Goal: Contribute content: Contribute content

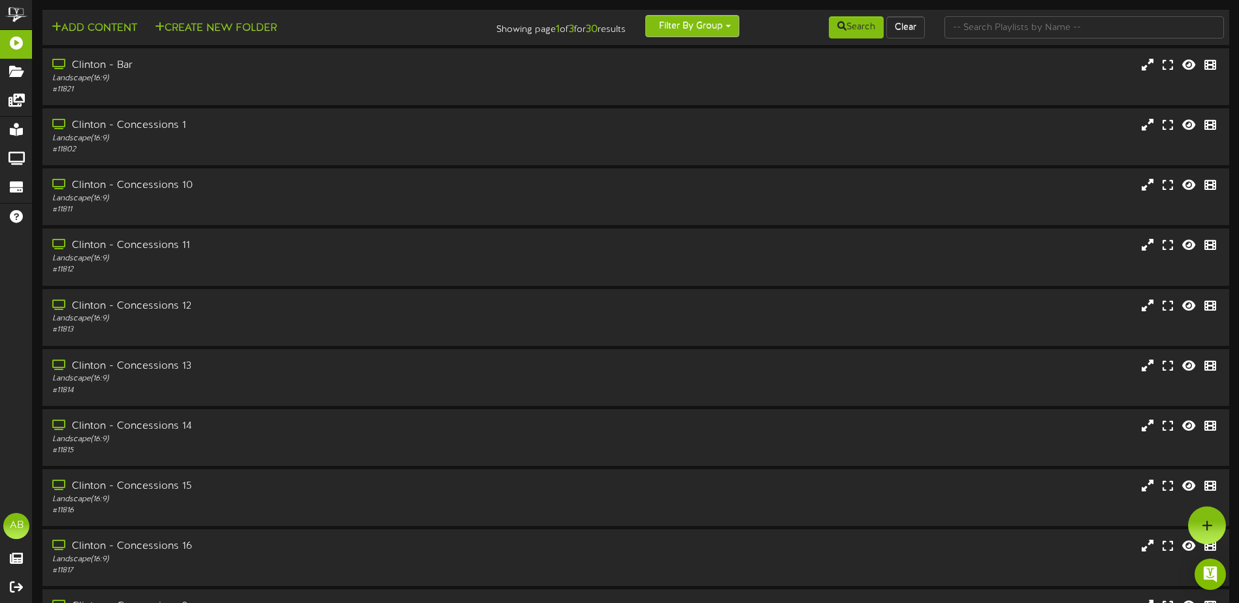
click at [679, 25] on button "Filter By Group" at bounding box center [692, 26] width 94 height 22
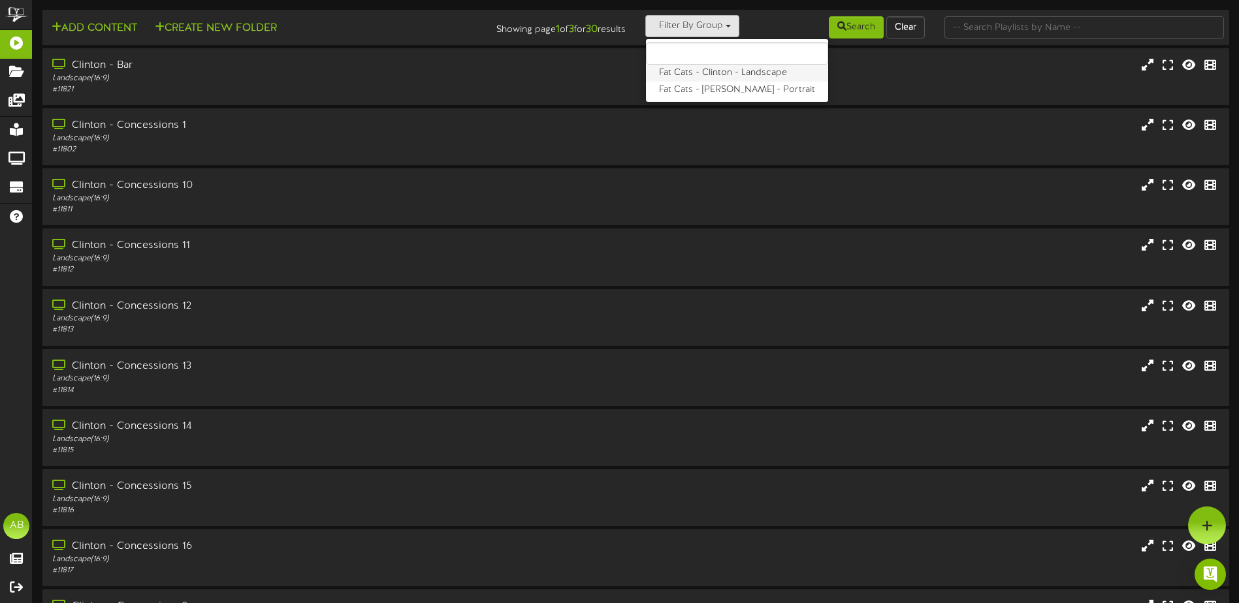
click at [707, 73] on label "Fat Cats - Clinton - Landscape" at bounding box center [737, 73] width 182 height 17
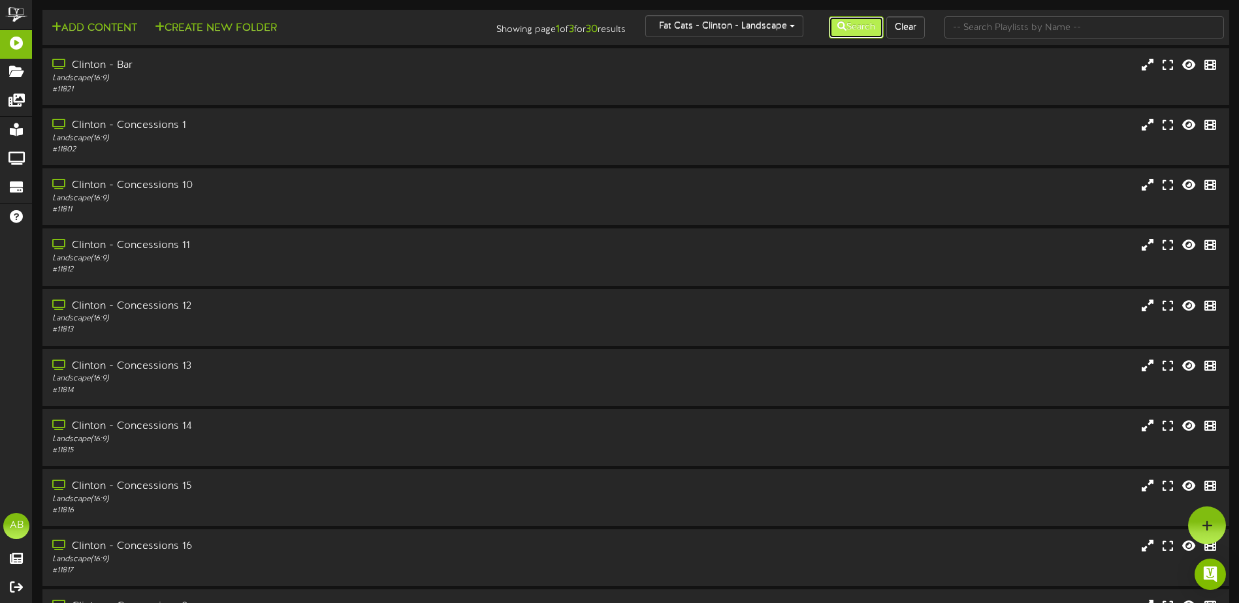
click at [846, 23] on button "Search" at bounding box center [856, 27] width 55 height 22
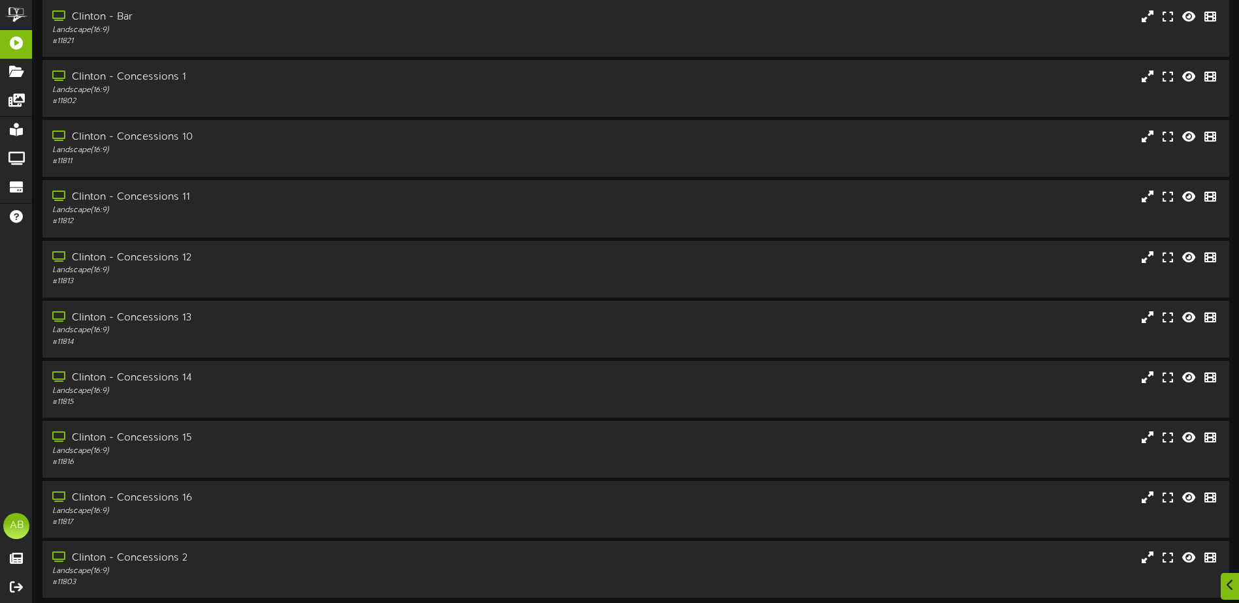
scroll to position [97, 0]
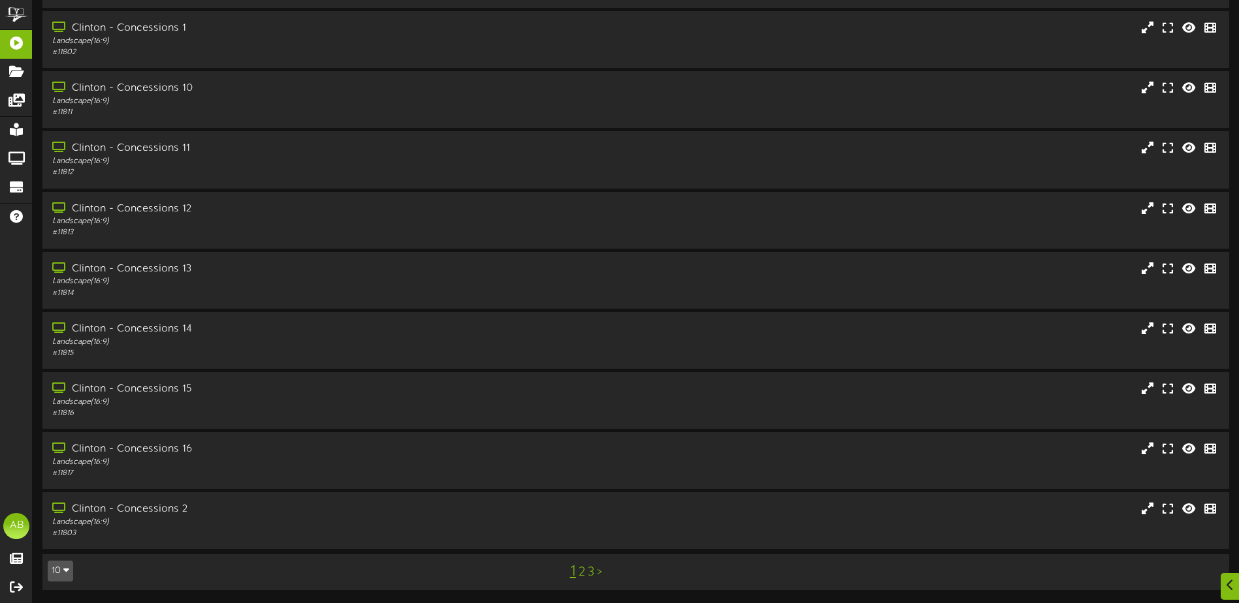
click at [593, 571] on link "3" at bounding box center [591, 573] width 7 height 14
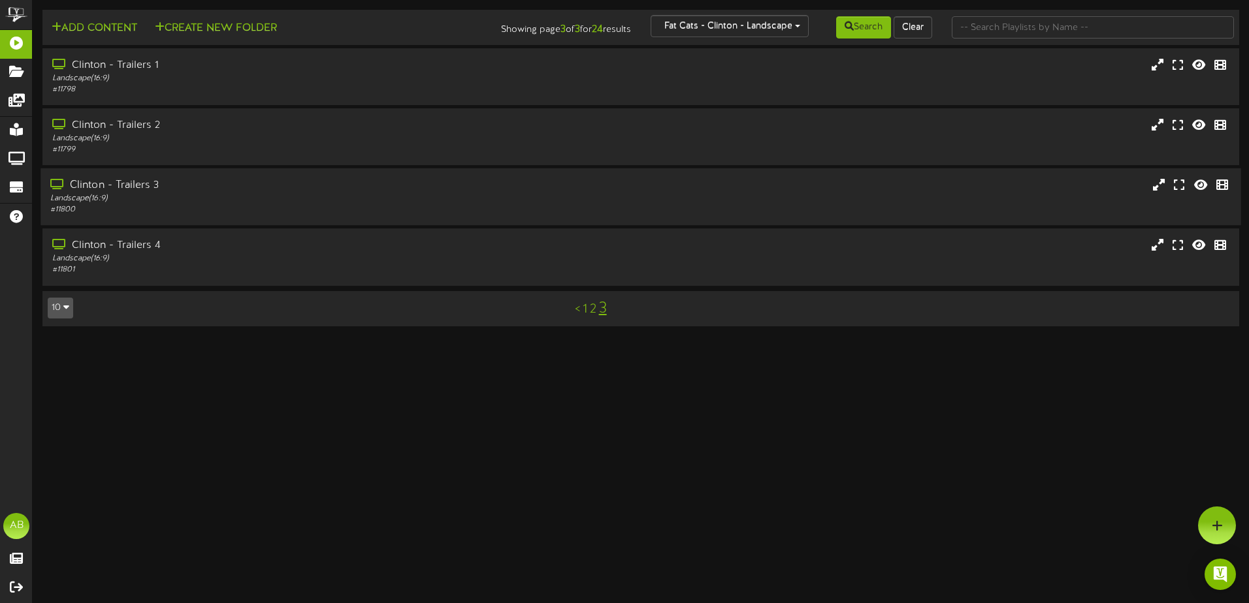
click at [212, 189] on div "Clinton - Trailers 3" at bounding box center [290, 185] width 481 height 15
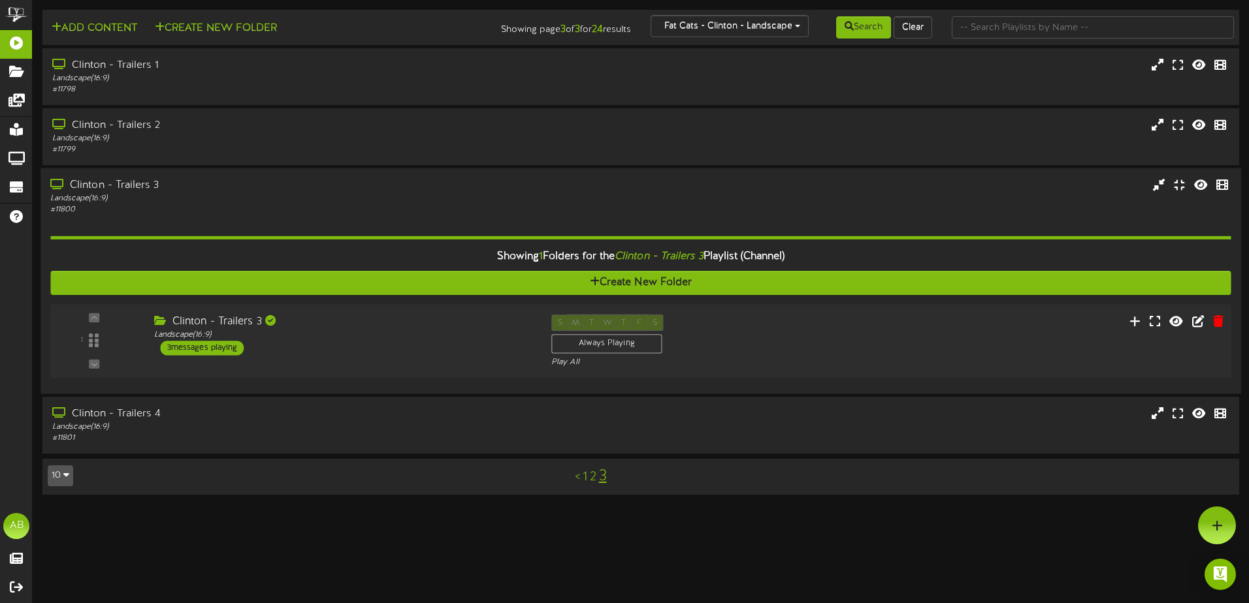
click at [458, 328] on div "Clinton - Trailers 3" at bounding box center [342, 322] width 377 height 15
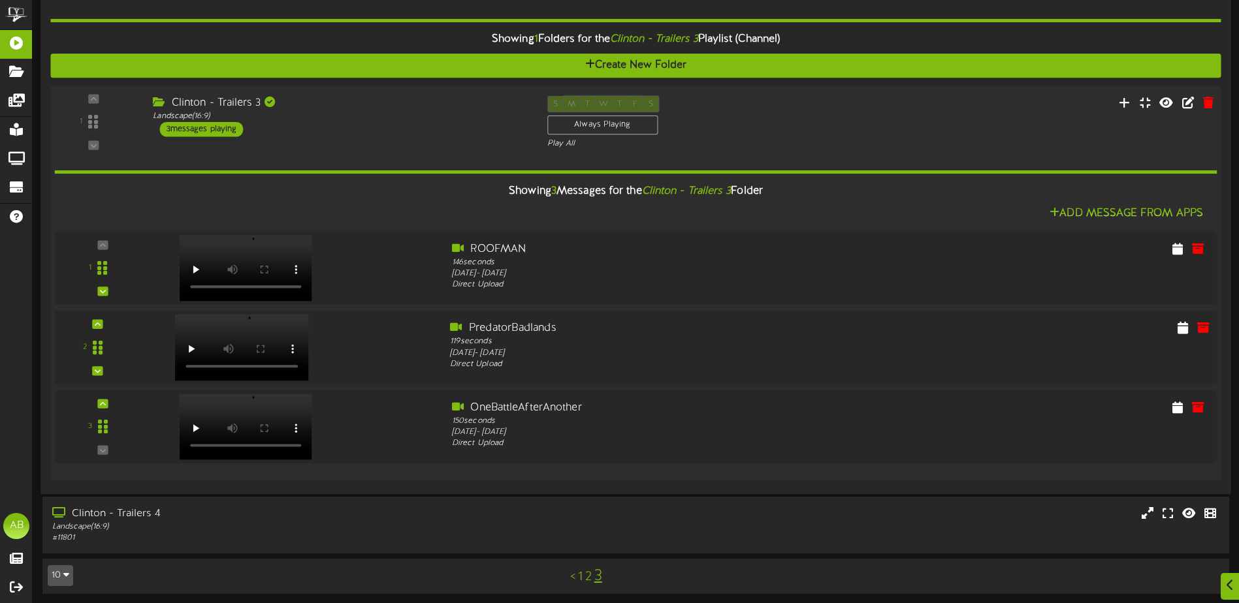
scroll to position [25, 0]
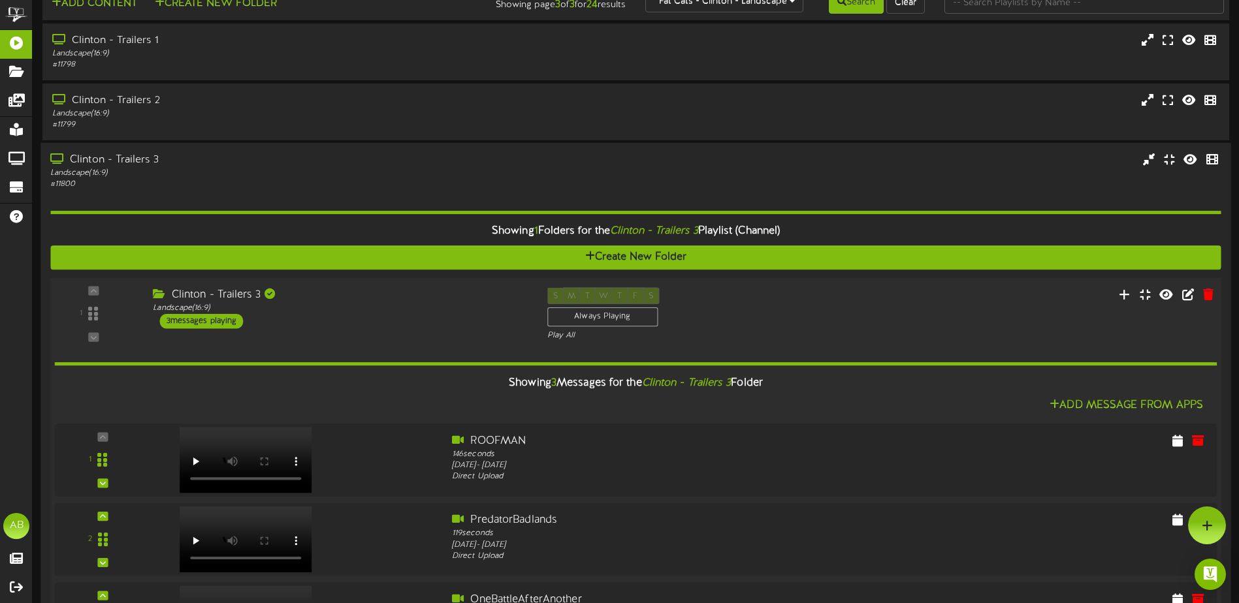
click at [862, 289] on div "1 ( 16:9" at bounding box center [635, 315] width 1182 height 54
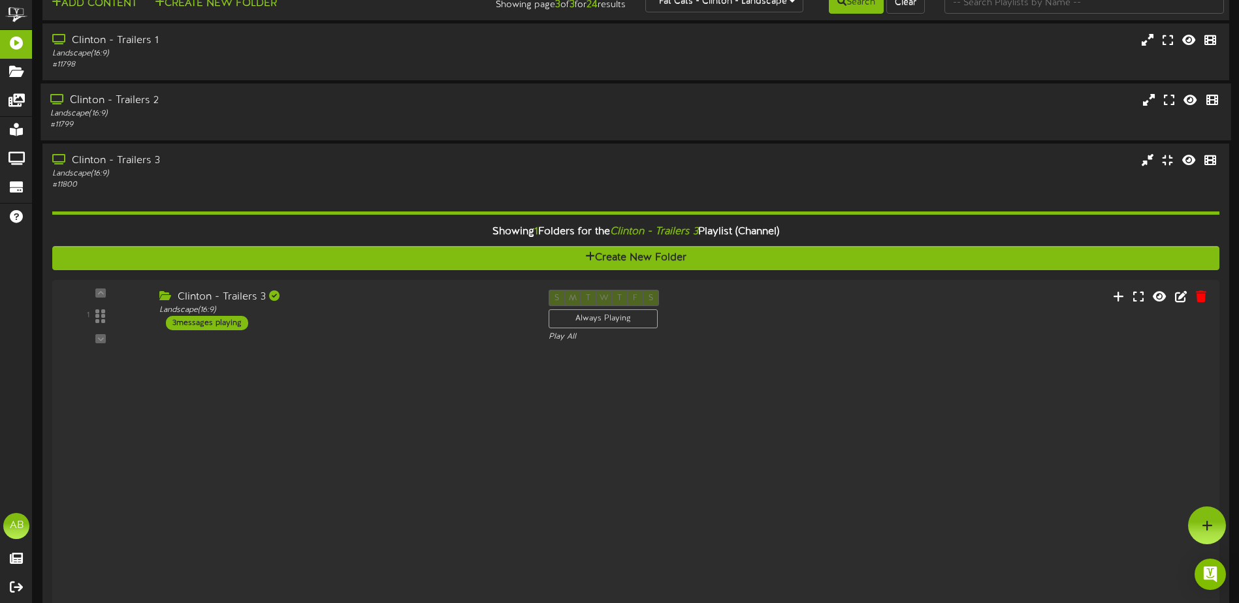
scroll to position [0, 0]
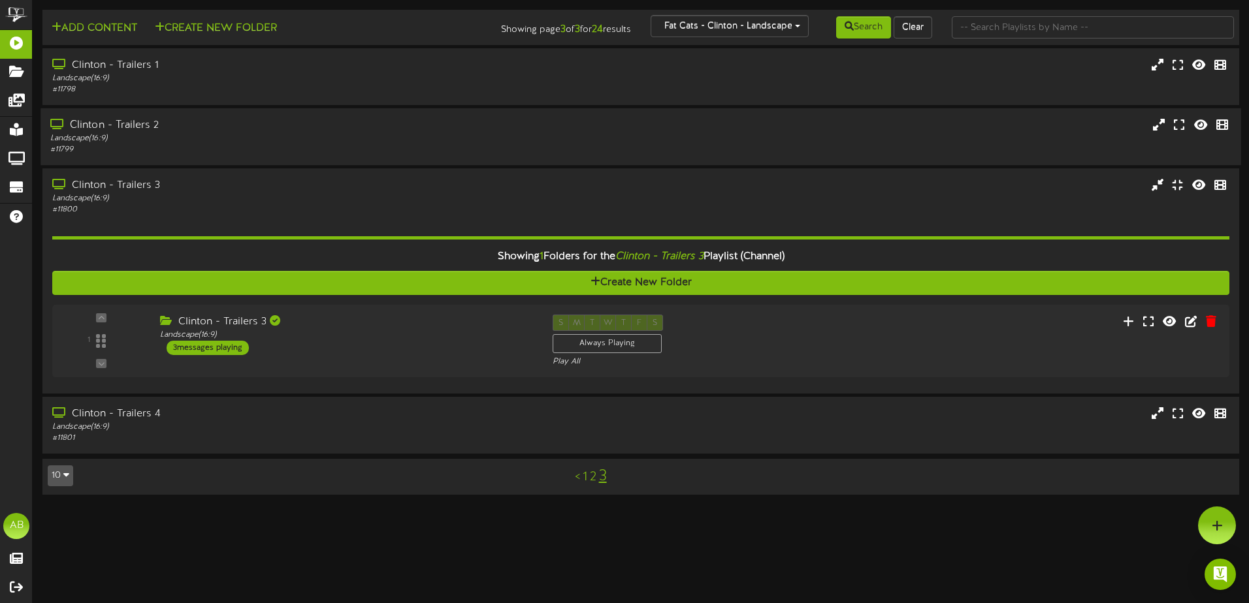
click at [450, 143] on div "Landscape ( 16:9 )" at bounding box center [290, 138] width 481 height 11
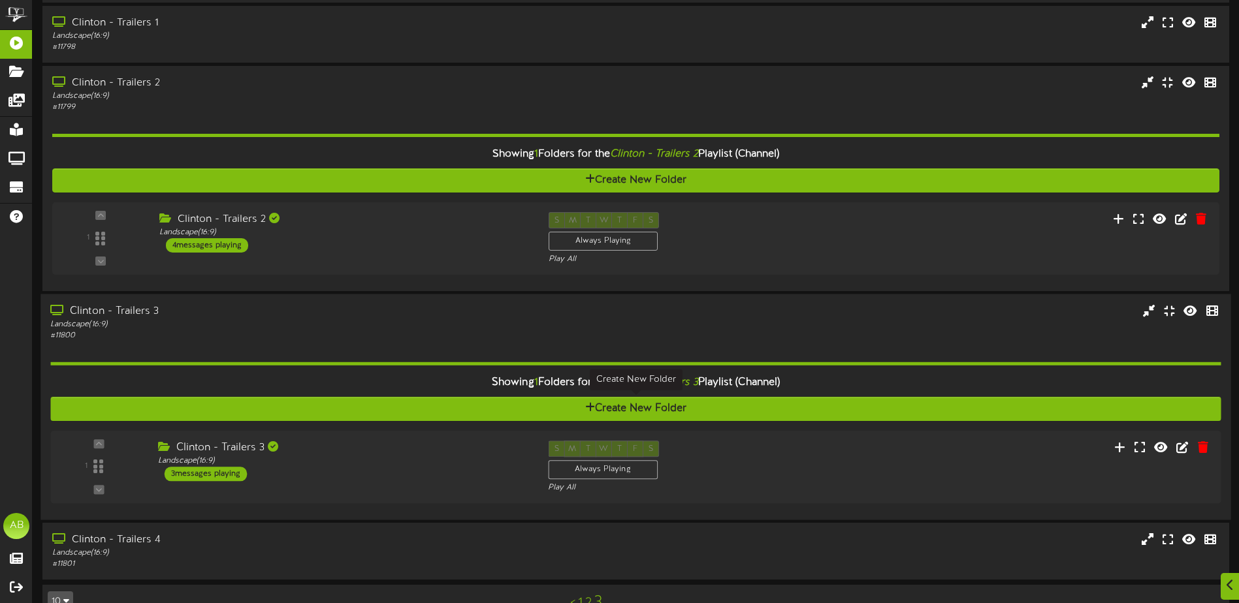
scroll to position [65, 0]
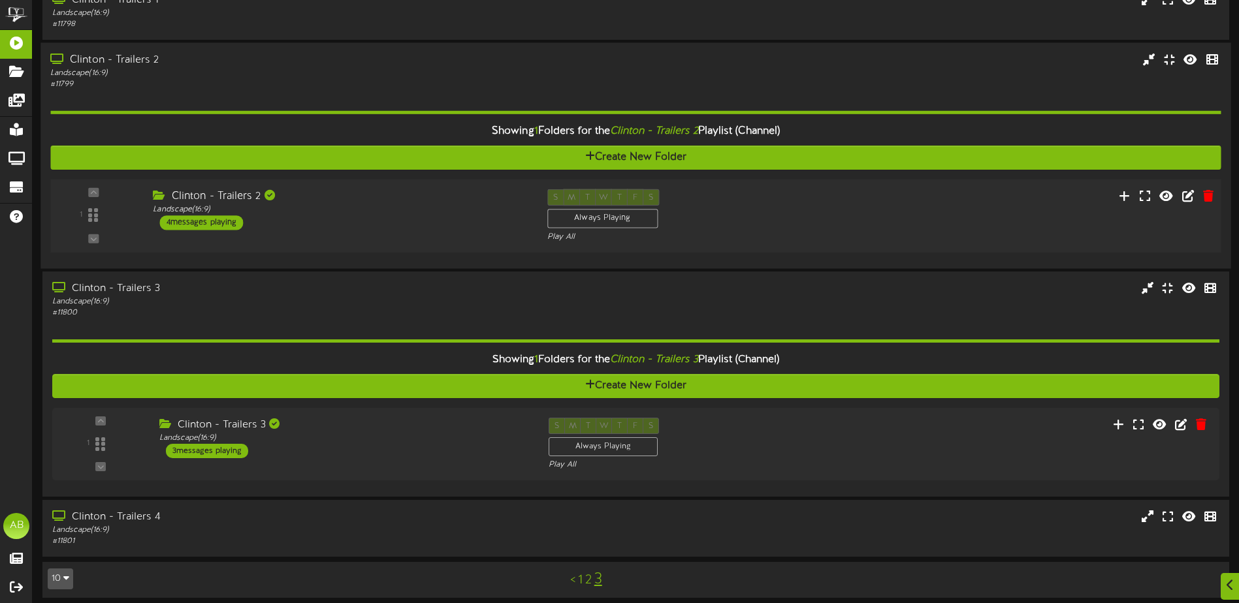
click at [472, 218] on div "Clinton - Trailers 2 Landscape ( 16:9 ) 4 messages playing" at bounding box center [340, 209] width 394 height 41
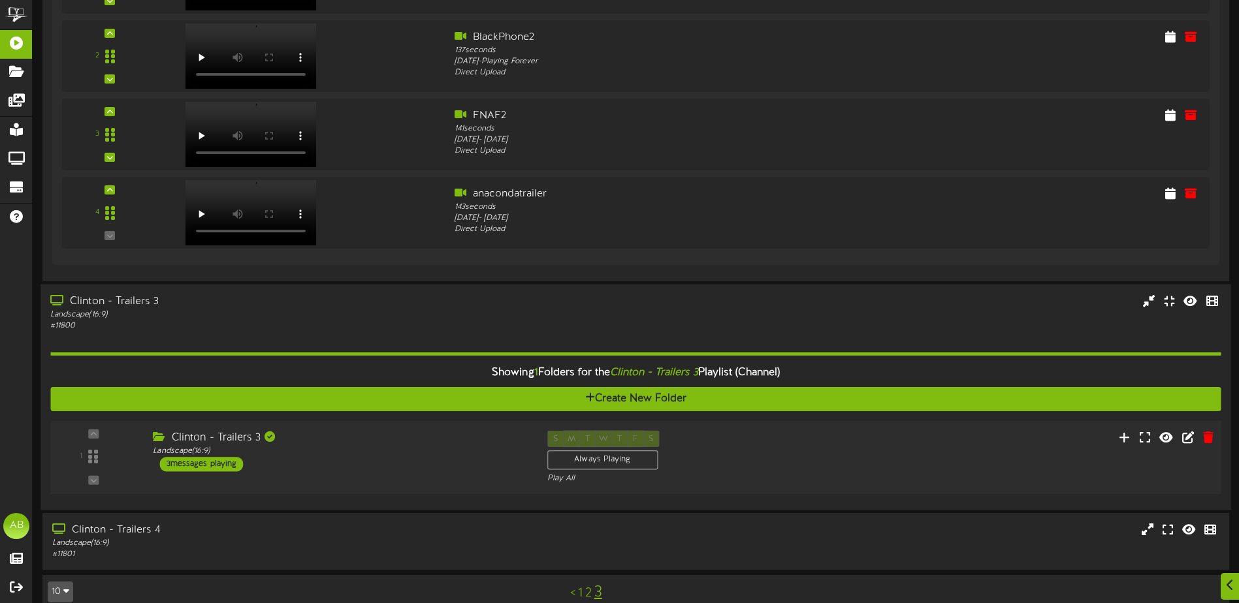
scroll to position [468, 0]
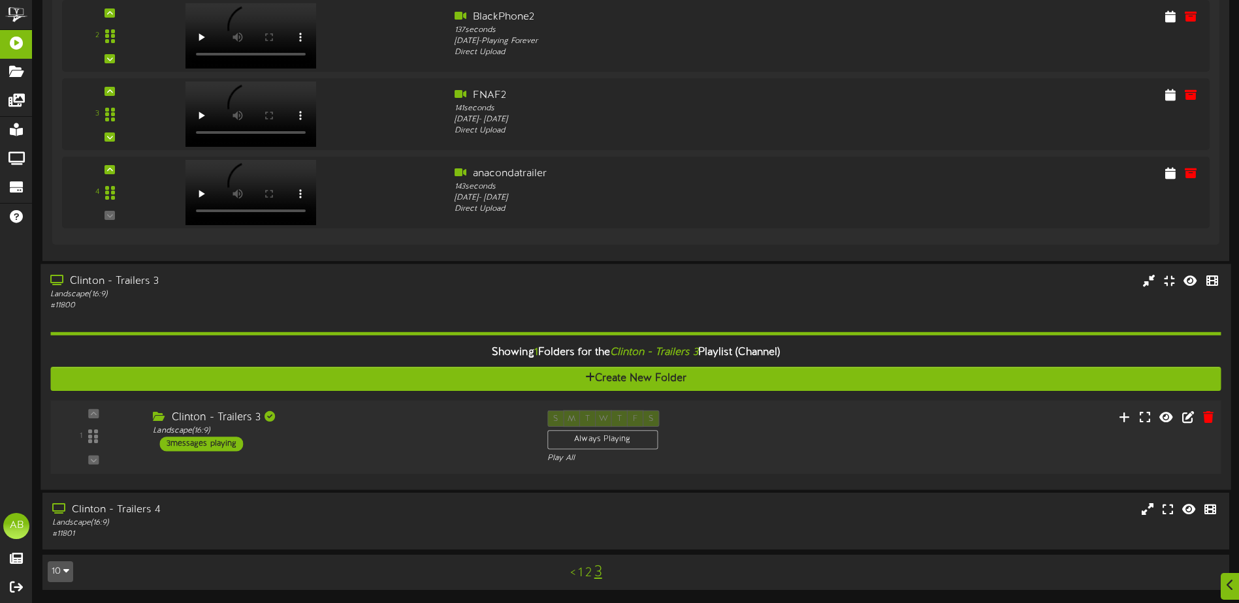
click at [782, 429] on div "S M T W T F S Always Playing Play All" at bounding box center [685, 437] width 296 height 54
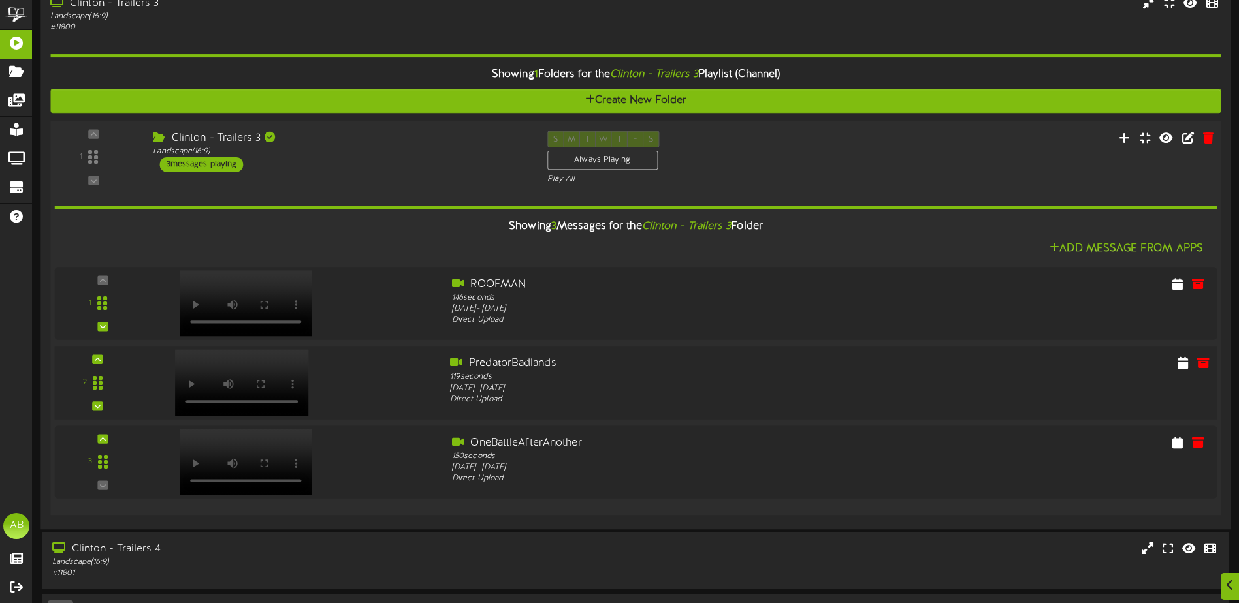
scroll to position [784, 0]
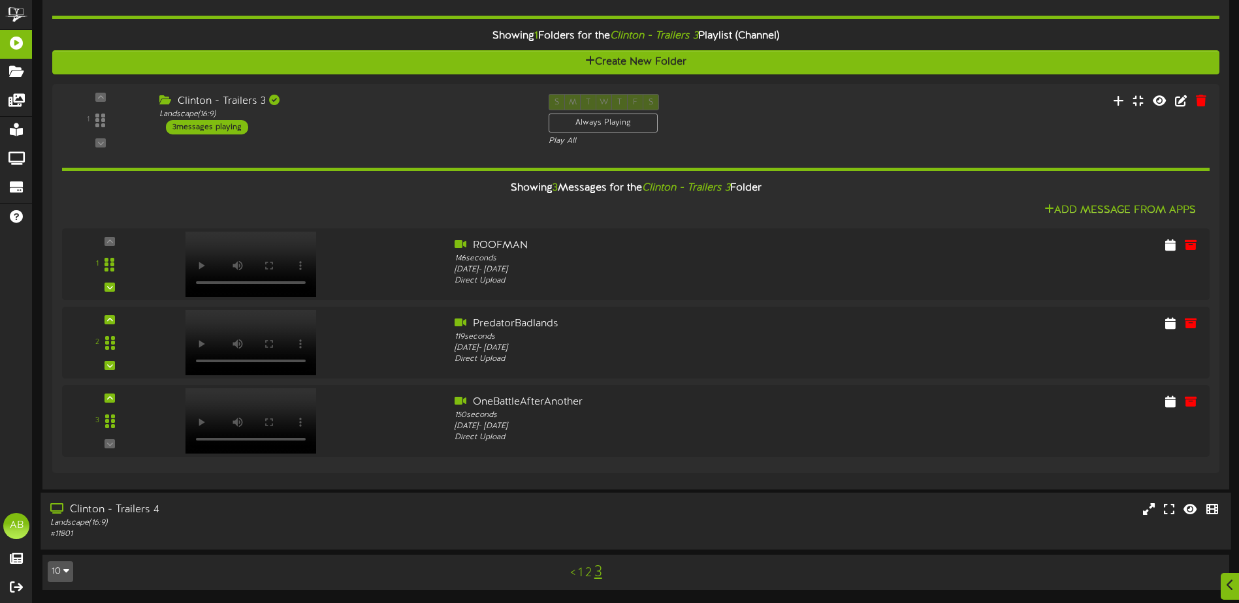
click at [377, 530] on div "# 11801" at bounding box center [288, 534] width 476 height 11
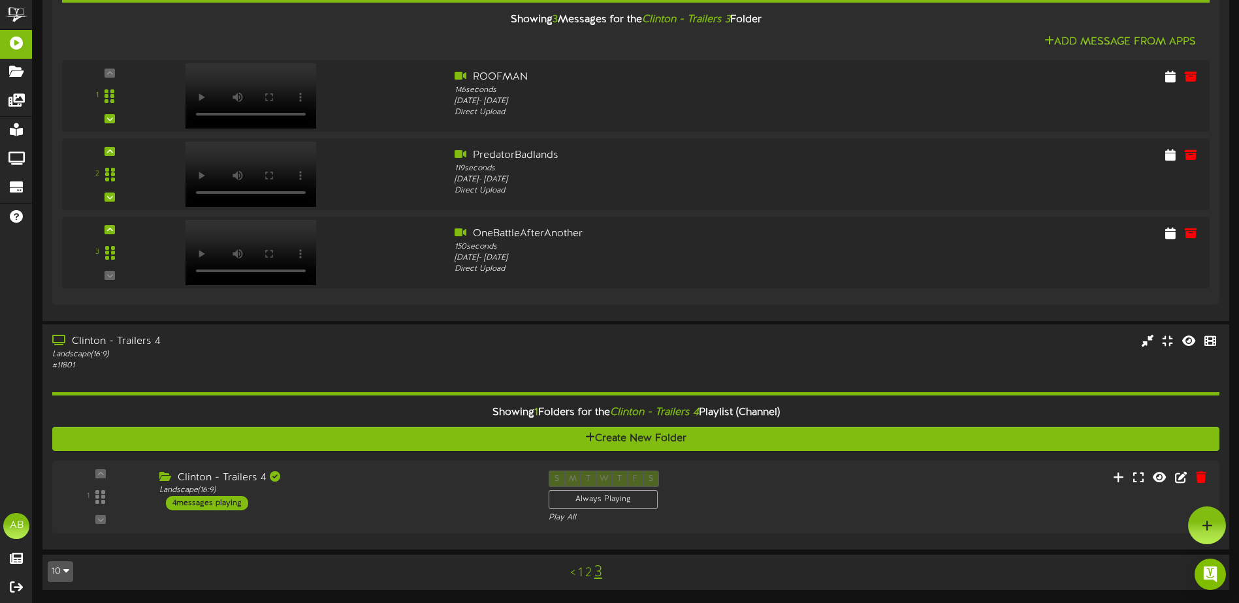
scroll to position [953, 0]
click at [388, 481] on div "Clinton - Trailers 4" at bounding box center [340, 477] width 374 height 15
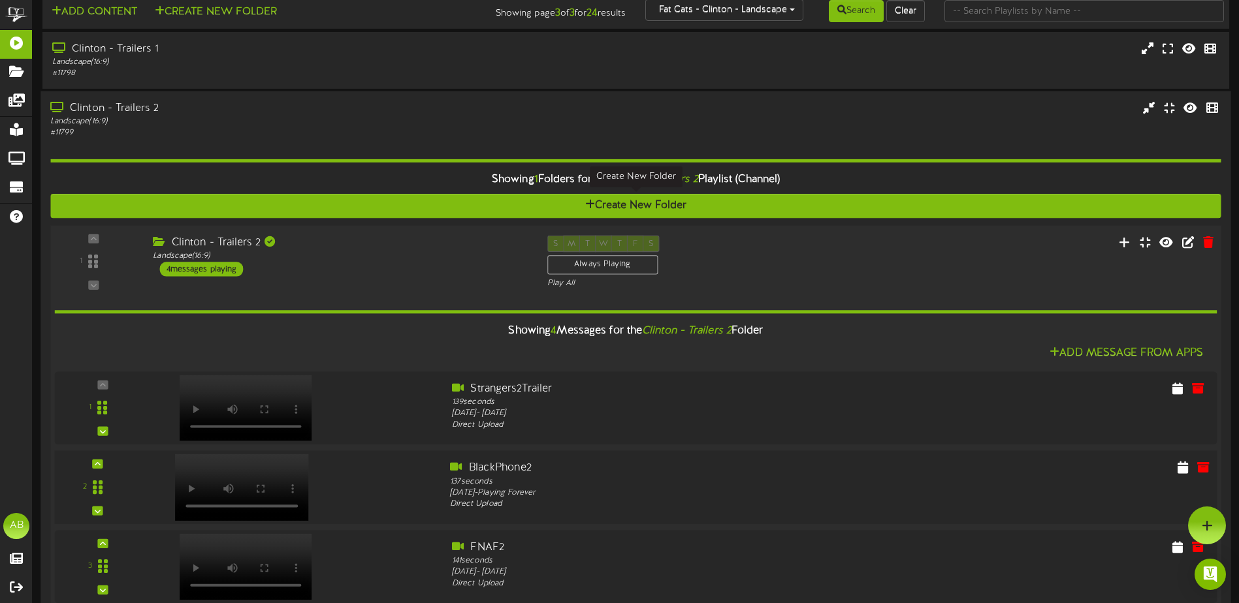
scroll to position [0, 0]
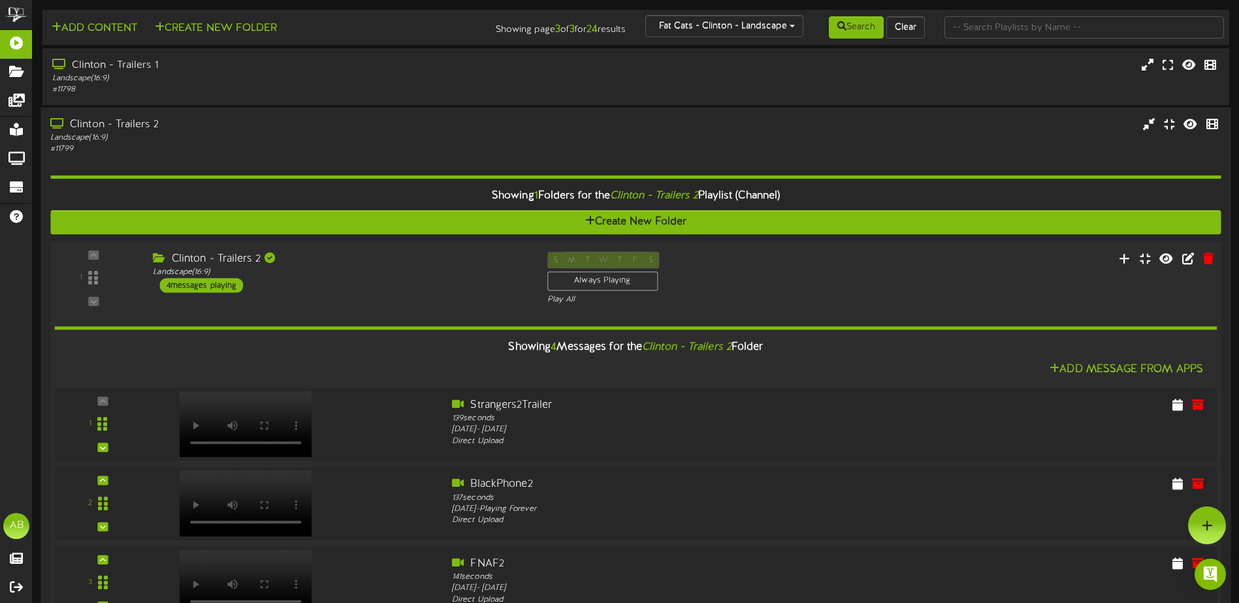
click at [375, 255] on div "Clinton - Trailers 2" at bounding box center [340, 259] width 374 height 15
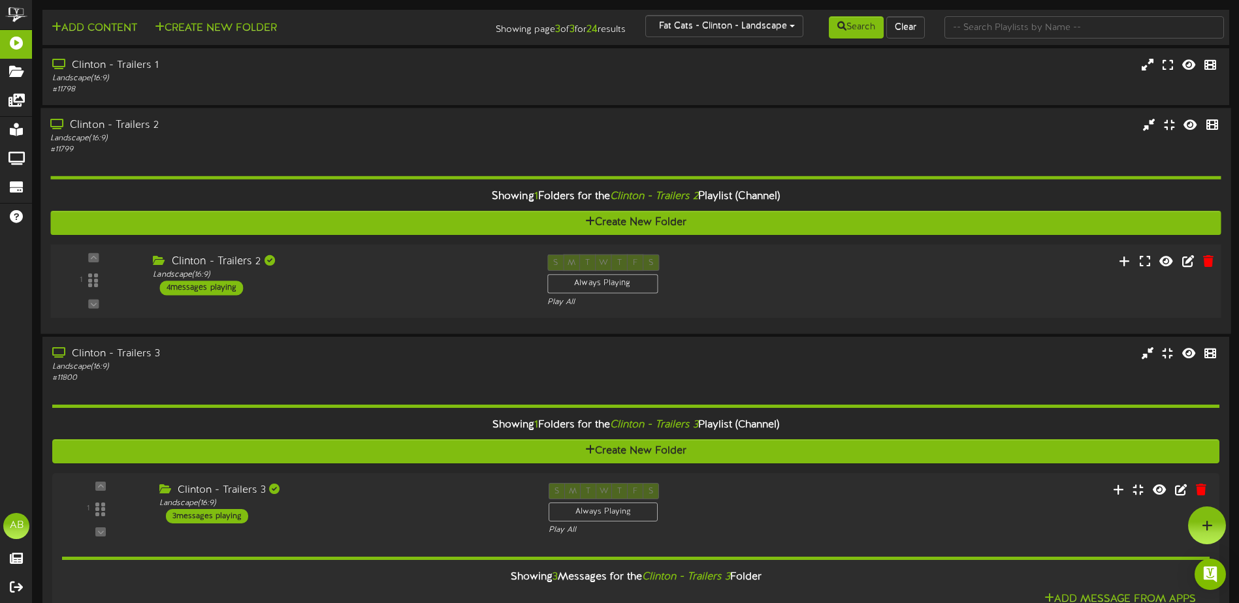
click at [408, 289] on div "Clinton - Trailers 2 Landscape ( 16:9 ) 4 messages playing" at bounding box center [340, 275] width 394 height 41
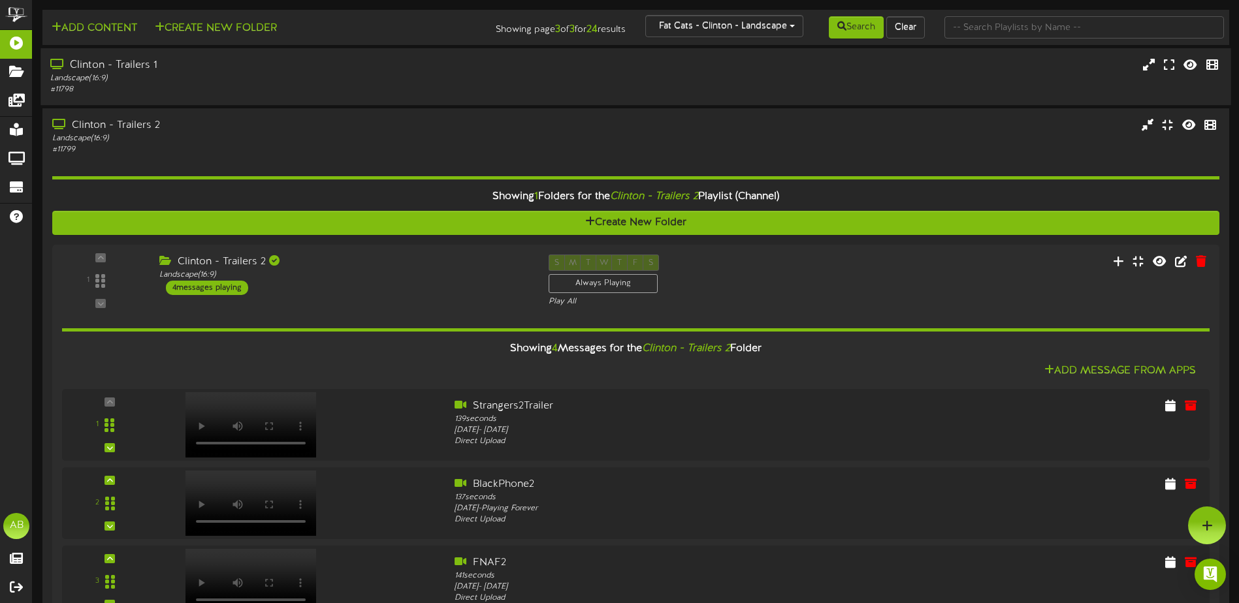
click at [336, 58] on div "Clinton - Trailers 1" at bounding box center [288, 65] width 476 height 15
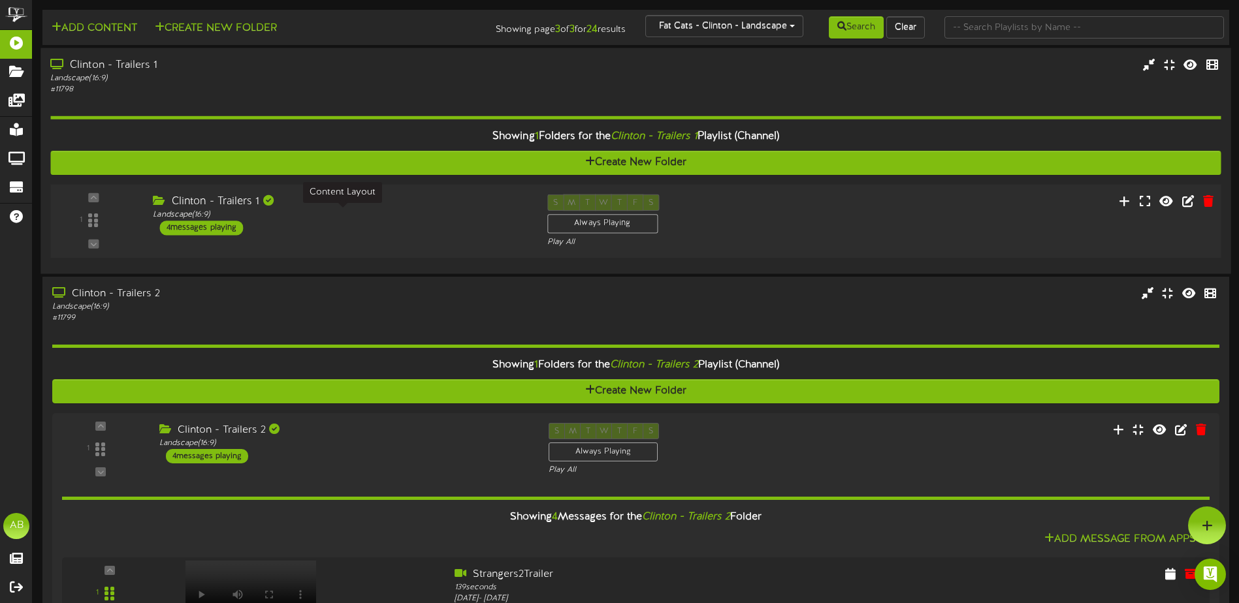
click at [394, 216] on div "Landscape ( 16:9 )" at bounding box center [340, 215] width 374 height 11
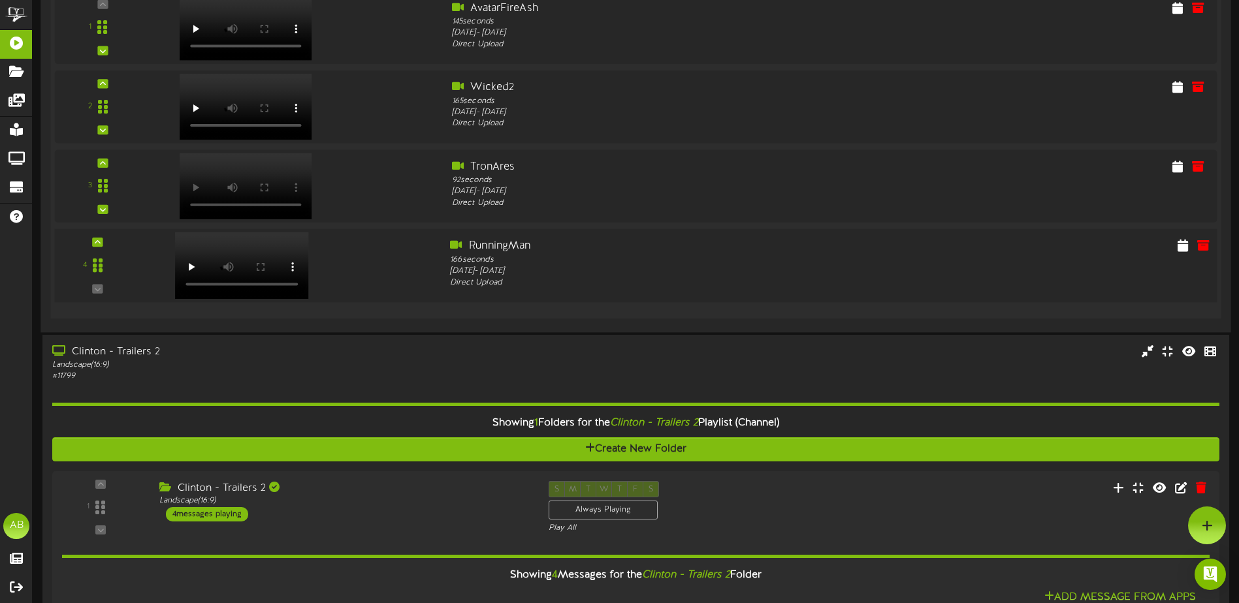
scroll to position [327, 0]
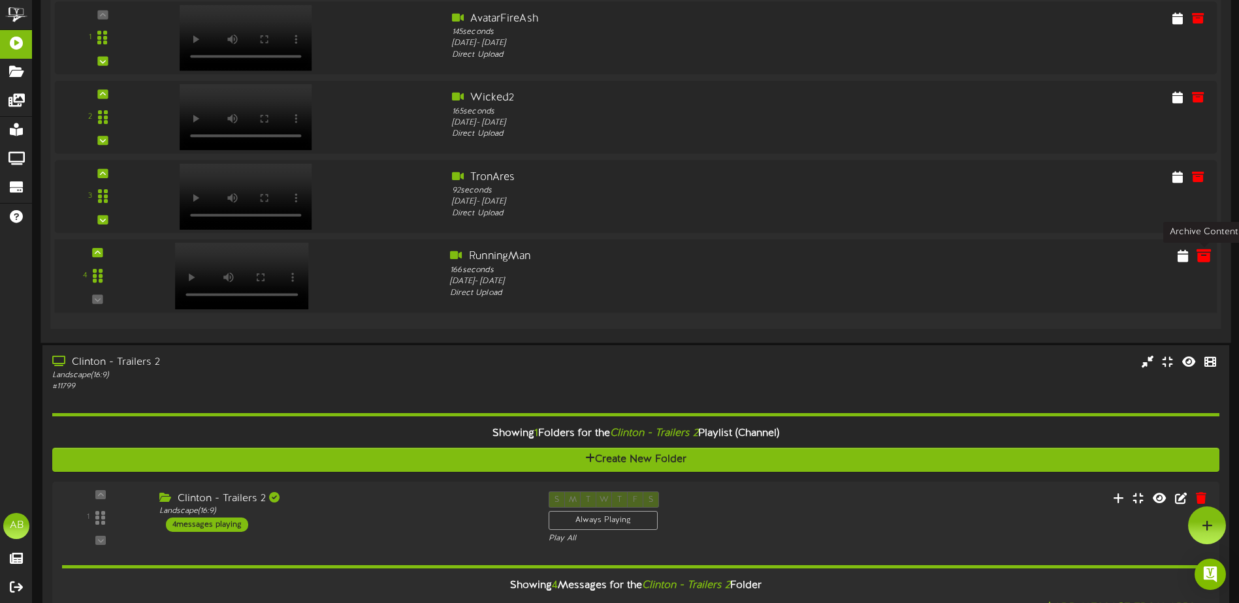
click at [1206, 257] on icon at bounding box center [1203, 255] width 14 height 14
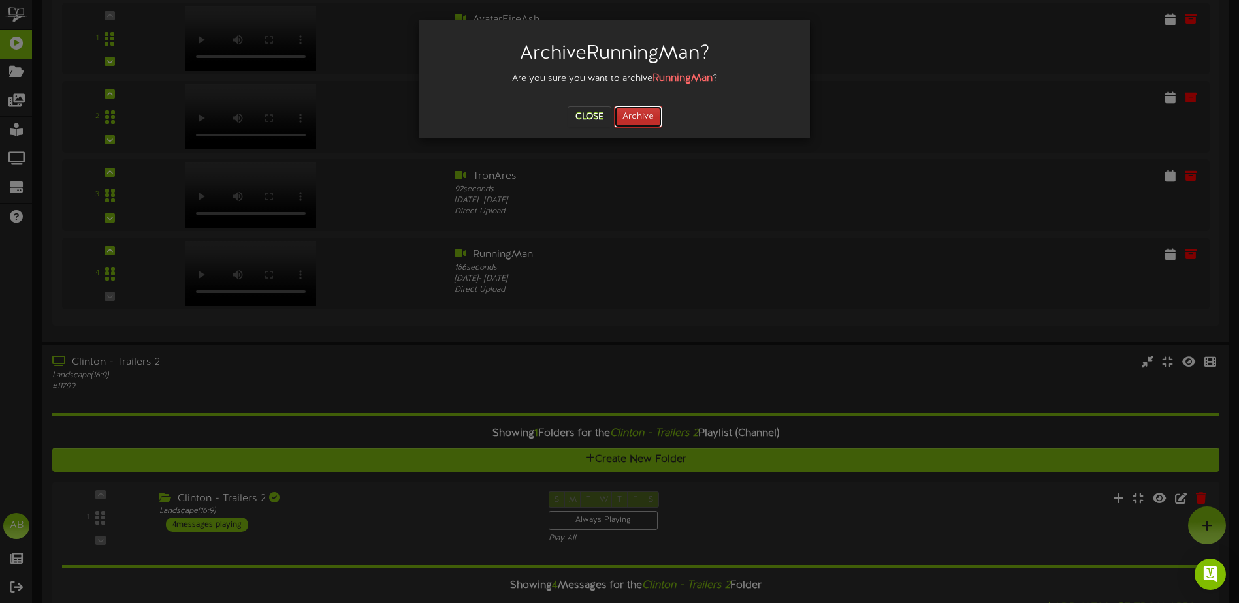
click at [649, 120] on button "Archive" at bounding box center [638, 117] width 48 height 22
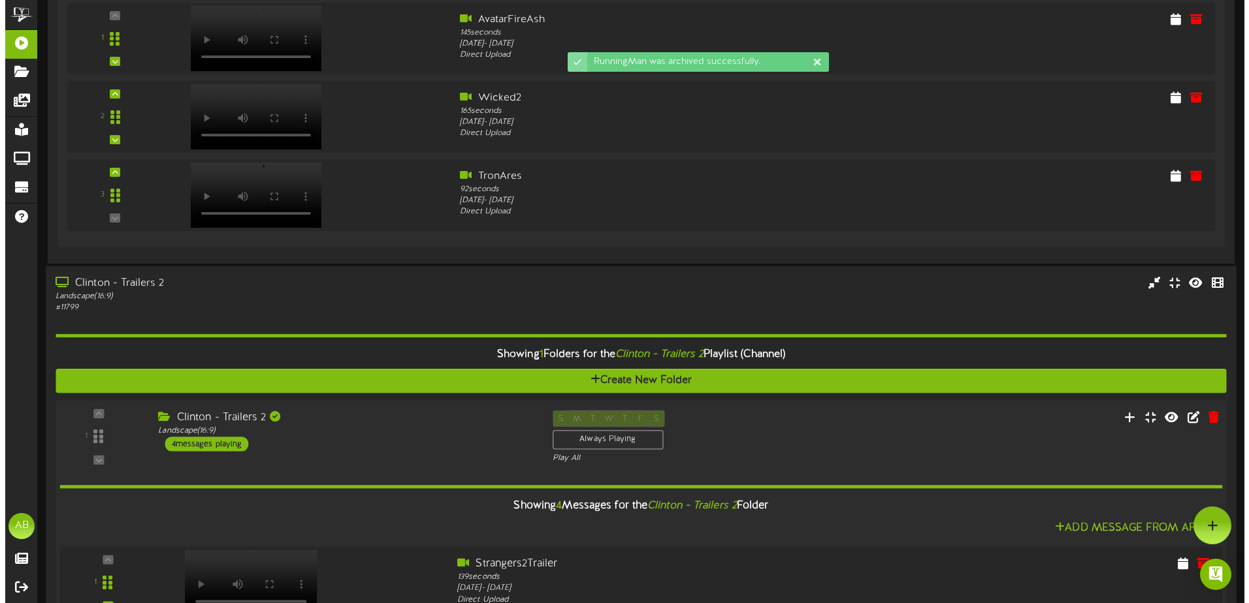
scroll to position [0, 0]
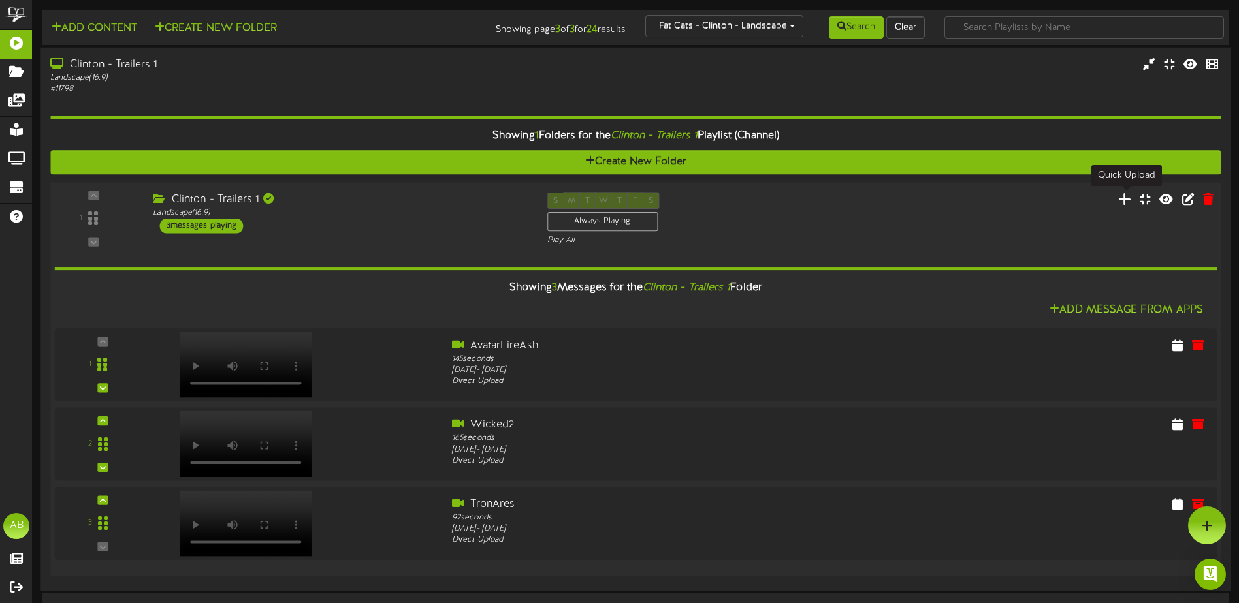
click at [1125, 198] on icon at bounding box center [1125, 198] width 14 height 14
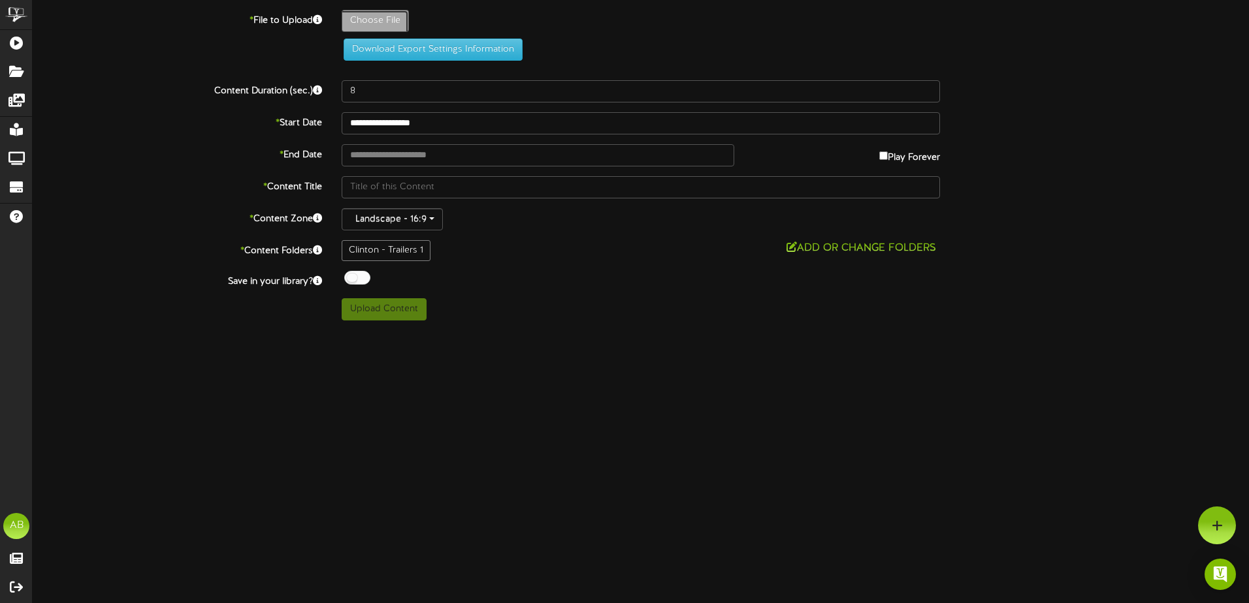
type input "**********"
type input "Mandaloriantrailer"
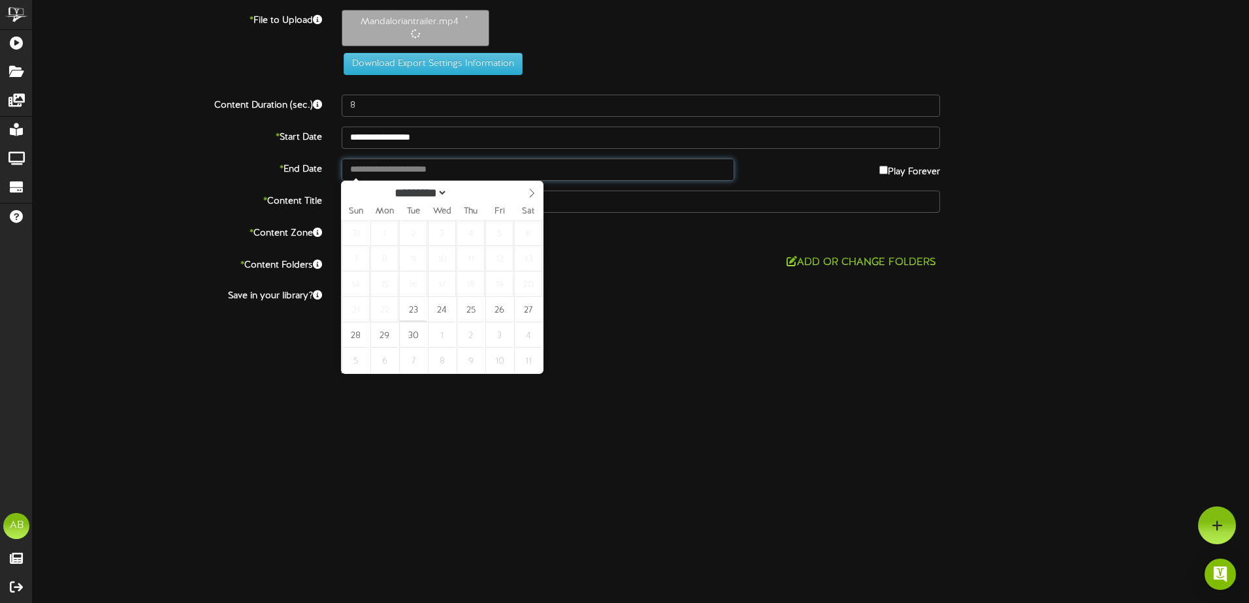
click at [421, 174] on input "text" at bounding box center [538, 170] width 393 height 22
type input "**********"
click at [477, 191] on input "****" at bounding box center [470, 193] width 47 height 14
type input "****"
click at [494, 189] on span at bounding box center [489, 189] width 9 height 7
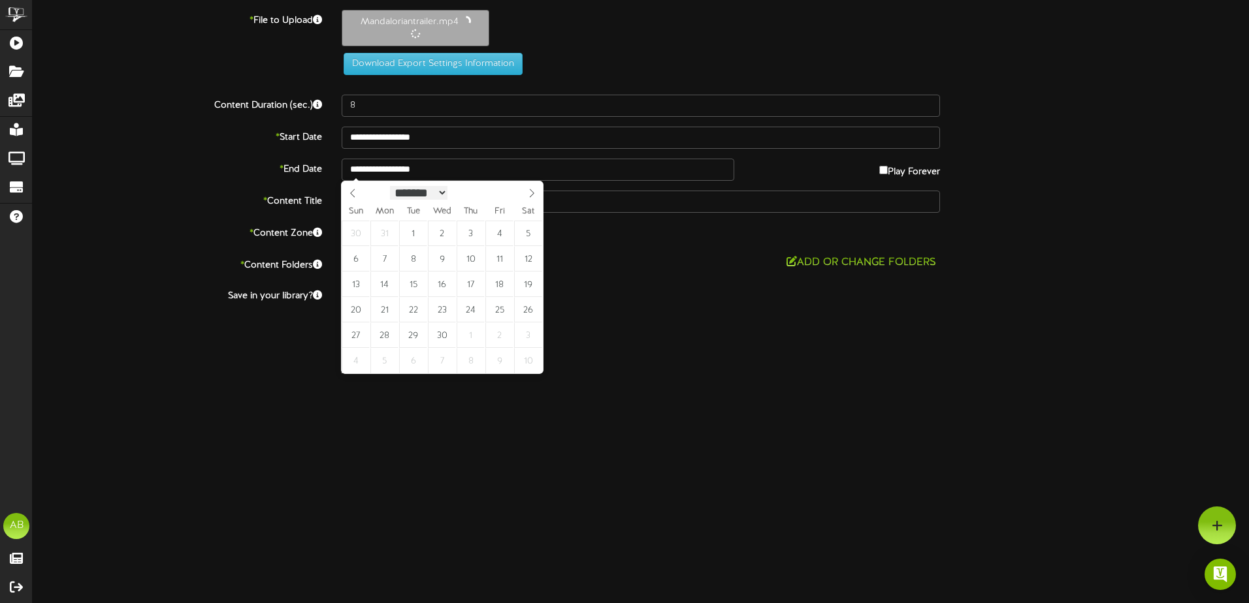
click at [447, 195] on select "******* ******** ***** ***** *** **** **** ****** ********* ******* ******** **…" at bounding box center [418, 193] width 57 height 14
select select "*"
click at [390, 185] on select "******* ******** ***** ***** *** **** **** ****** ********* ******* ******** **…" at bounding box center [418, 192] width 57 height 14
type input "**********"
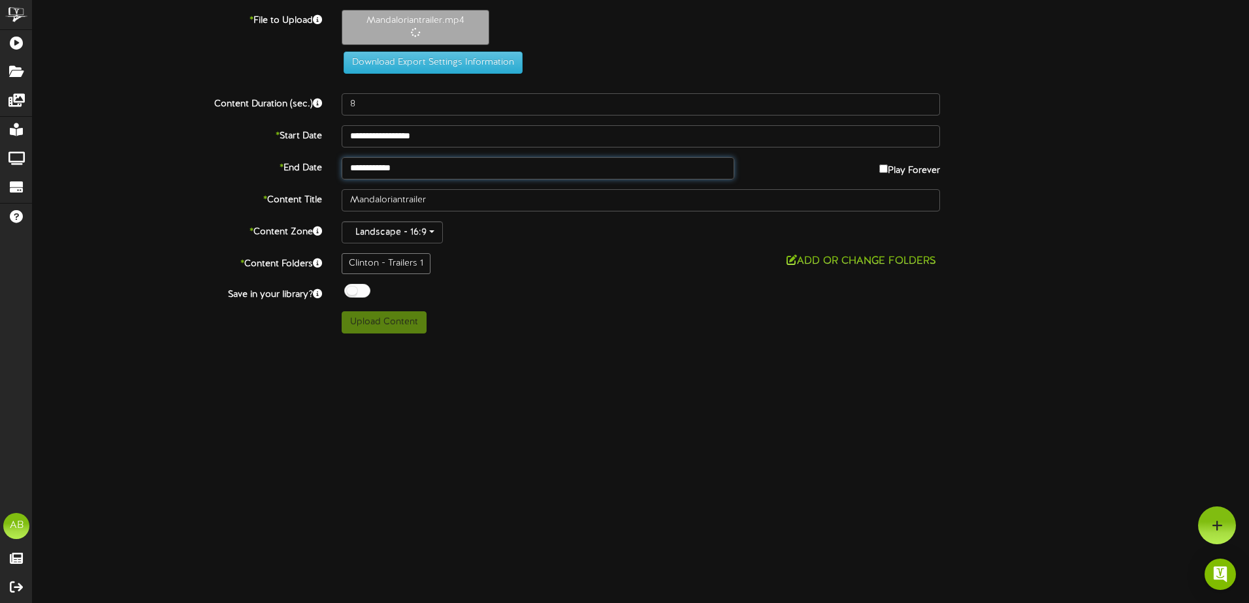
type input "94"
click at [410, 322] on button "Upload Content" at bounding box center [384, 323] width 85 height 22
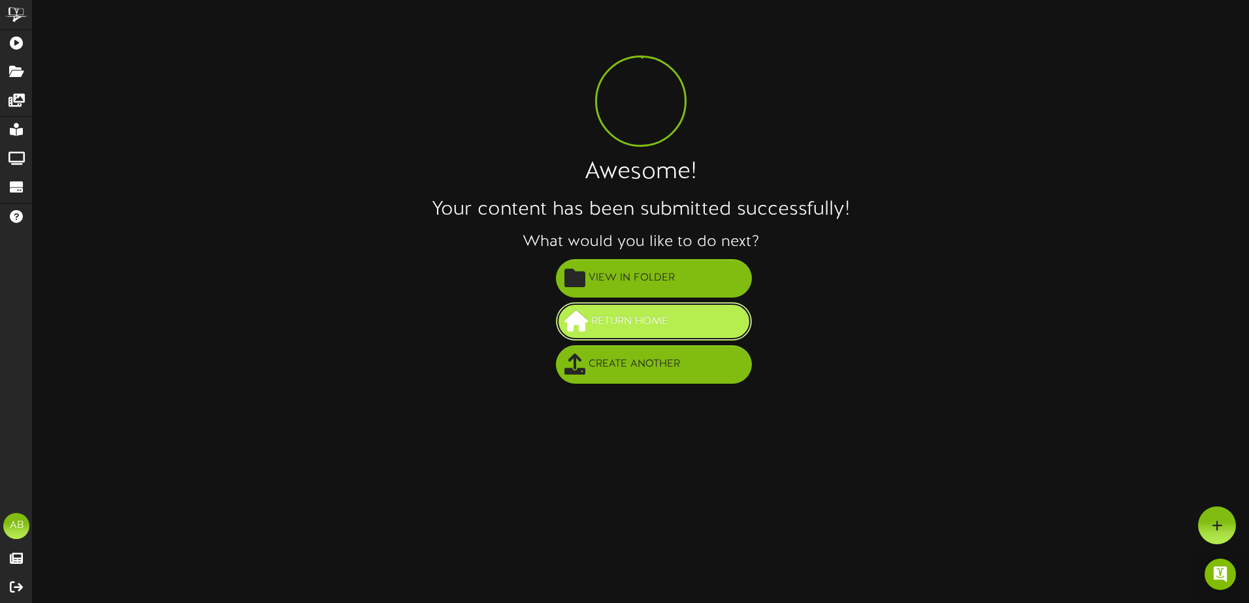
click at [627, 335] on button "Return Home" at bounding box center [654, 321] width 196 height 39
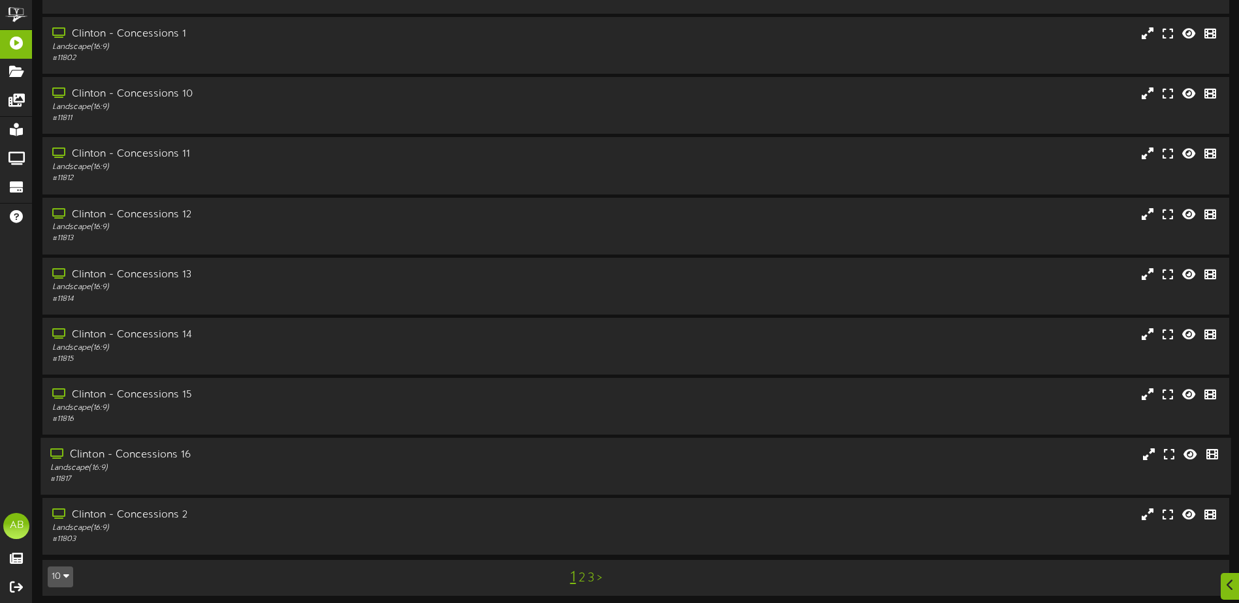
scroll to position [97, 0]
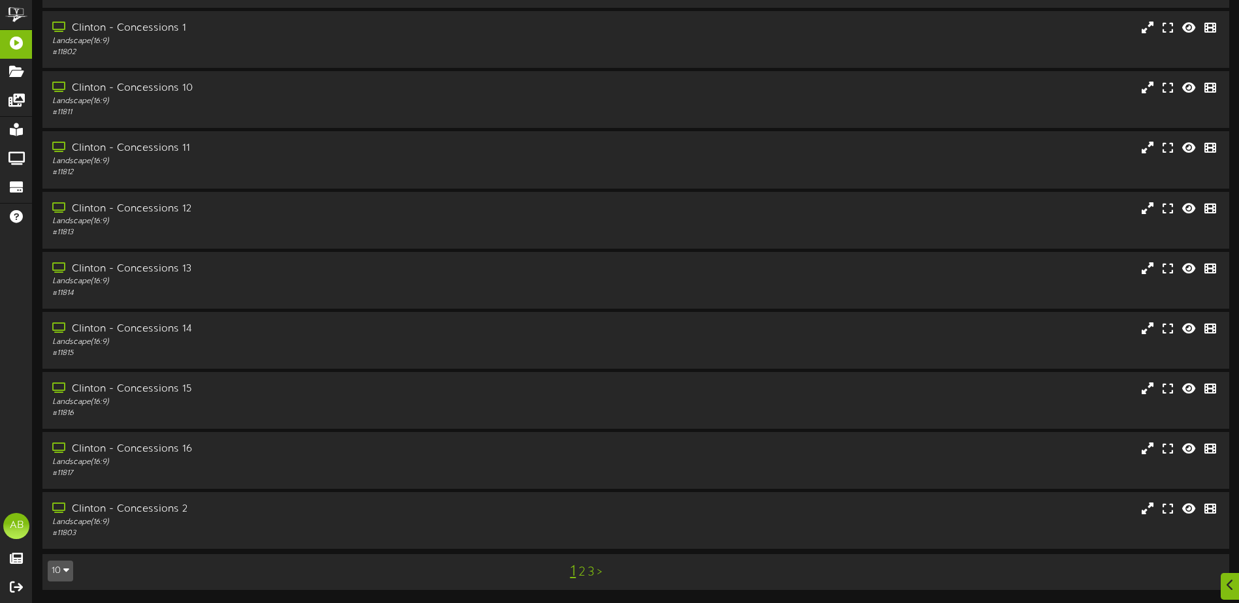
click at [590, 573] on link "3" at bounding box center [591, 573] width 7 height 14
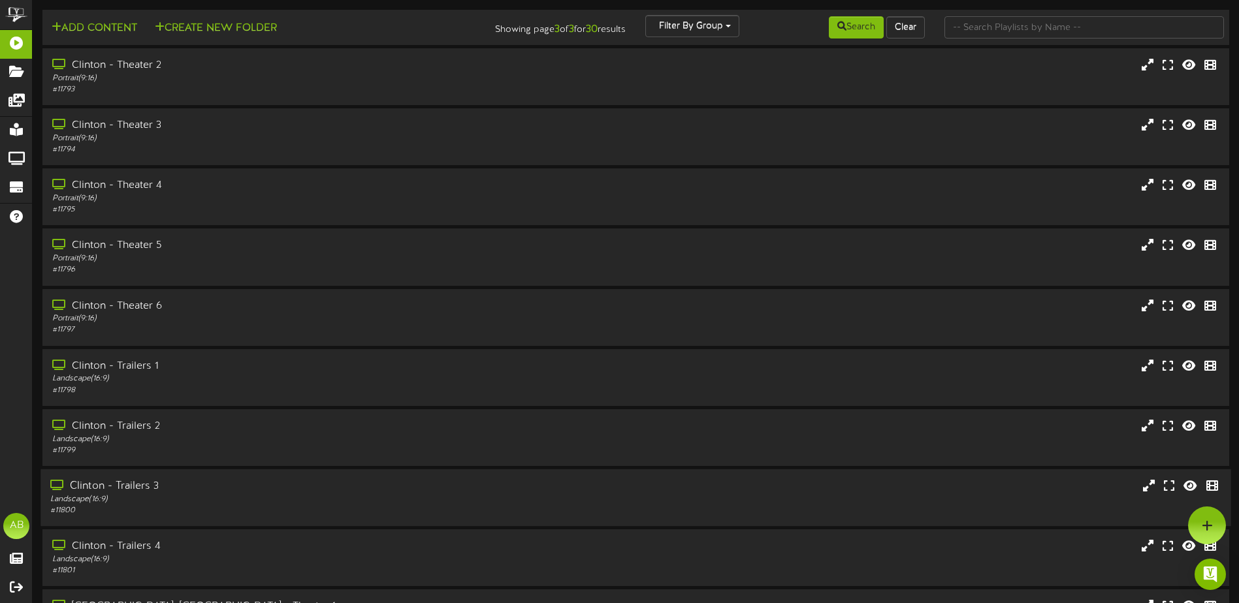
click at [197, 475] on div "Clinton - Trailers 3 Landscape ( 16:9 ) # 11800" at bounding box center [635, 498] width 1190 height 57
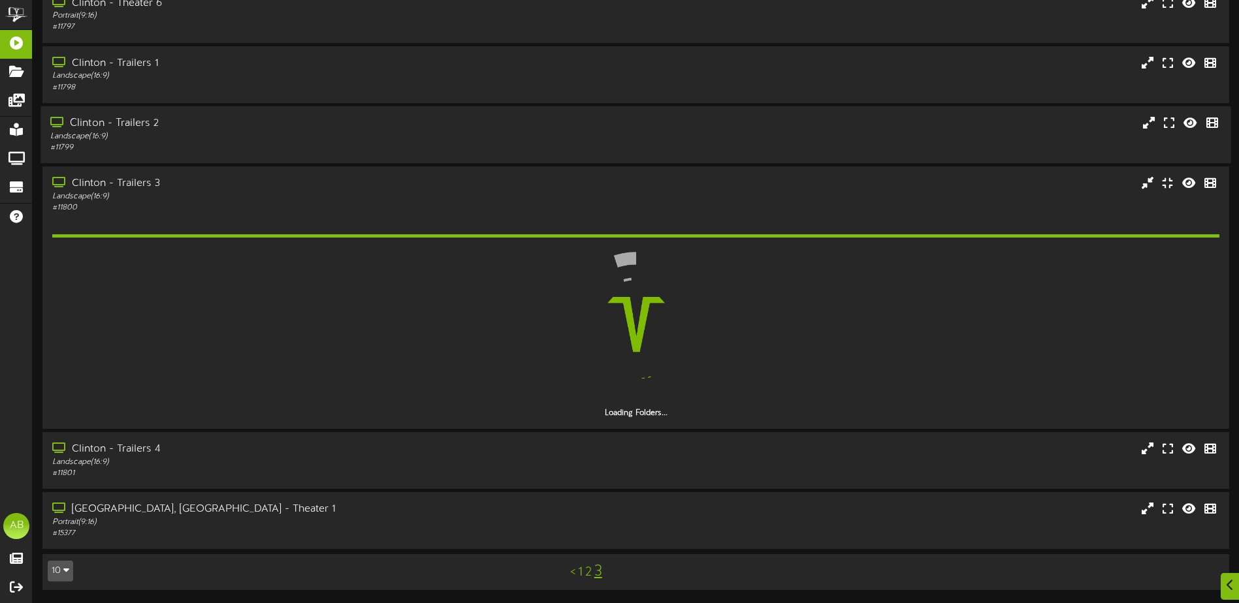
scroll to position [266, 0]
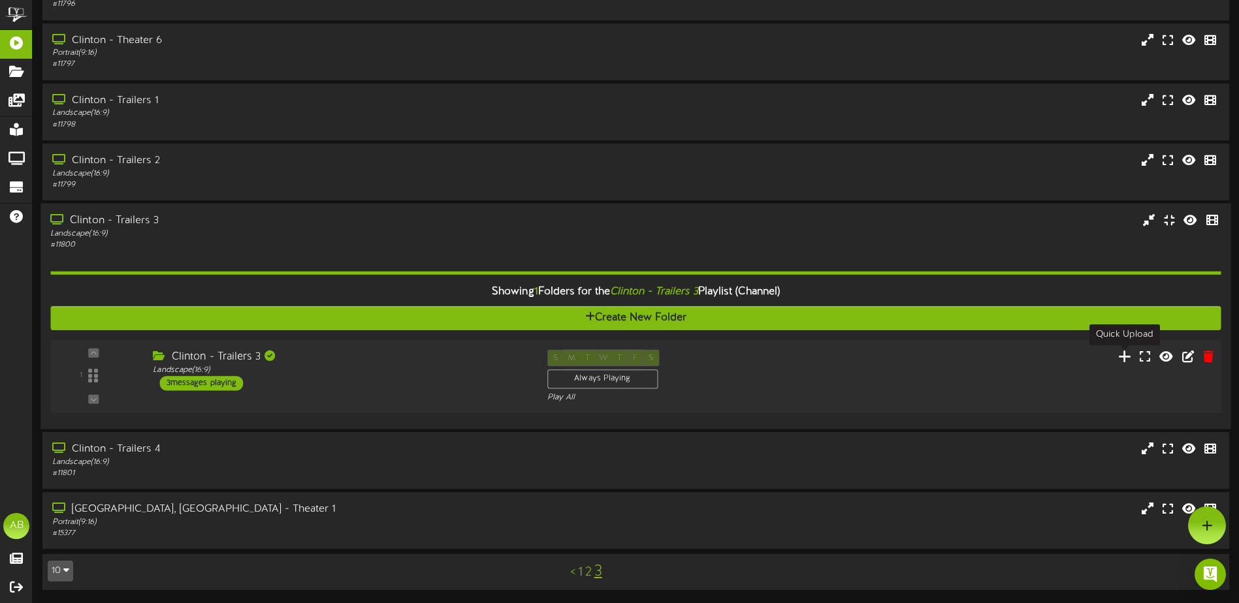
click at [1125, 360] on icon at bounding box center [1125, 356] width 14 height 14
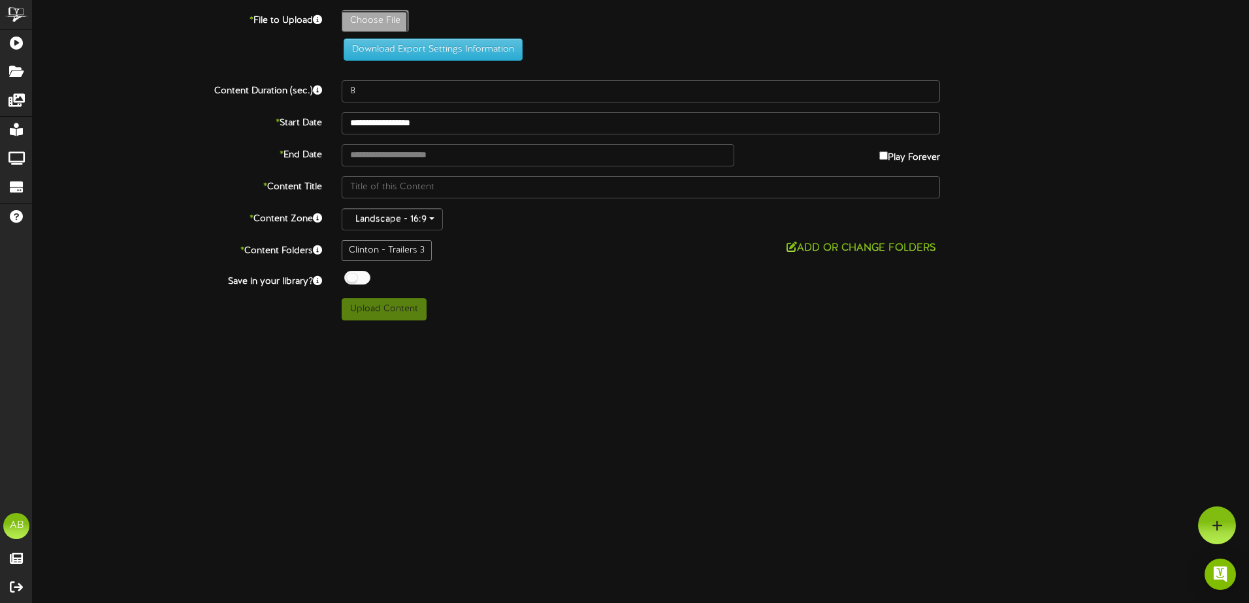
type input "**********"
type input "RunningMan"
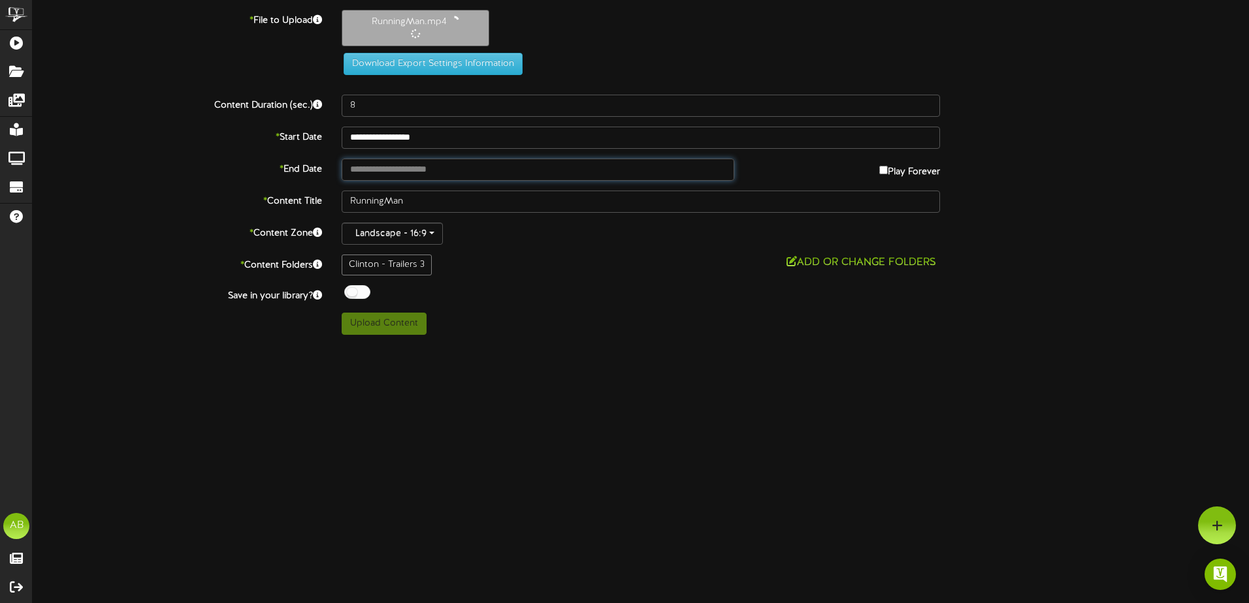
click at [414, 175] on input "text" at bounding box center [538, 170] width 393 height 22
type input "**********"
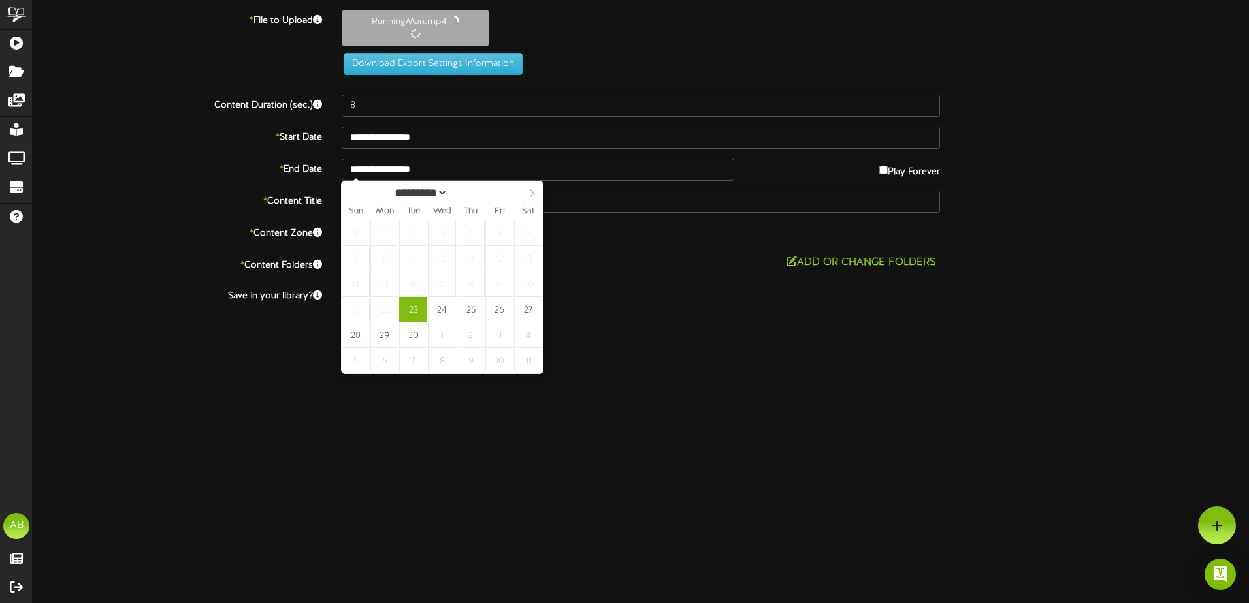
click at [533, 197] on icon at bounding box center [531, 193] width 9 height 9
select select "**"
click at [533, 197] on icon at bounding box center [531, 193] width 9 height 9
type input "**********"
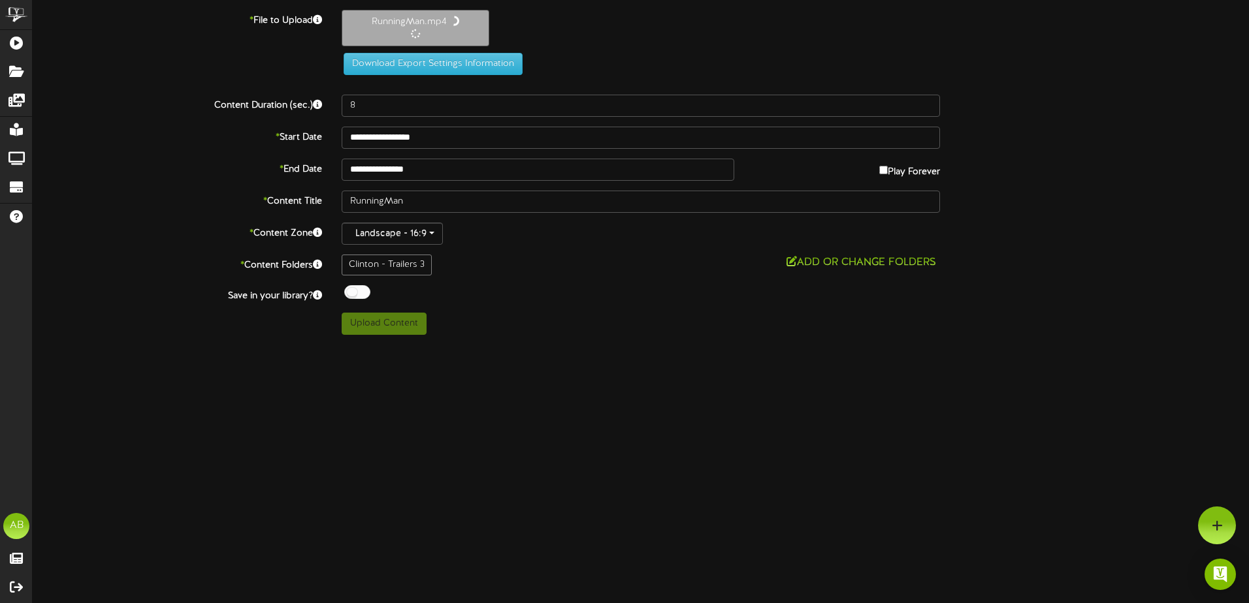
click at [551, 266] on div "Add or Change Folders" at bounding box center [641, 263] width 598 height 16
type input "166"
click at [391, 327] on button "Upload Content" at bounding box center [384, 323] width 85 height 22
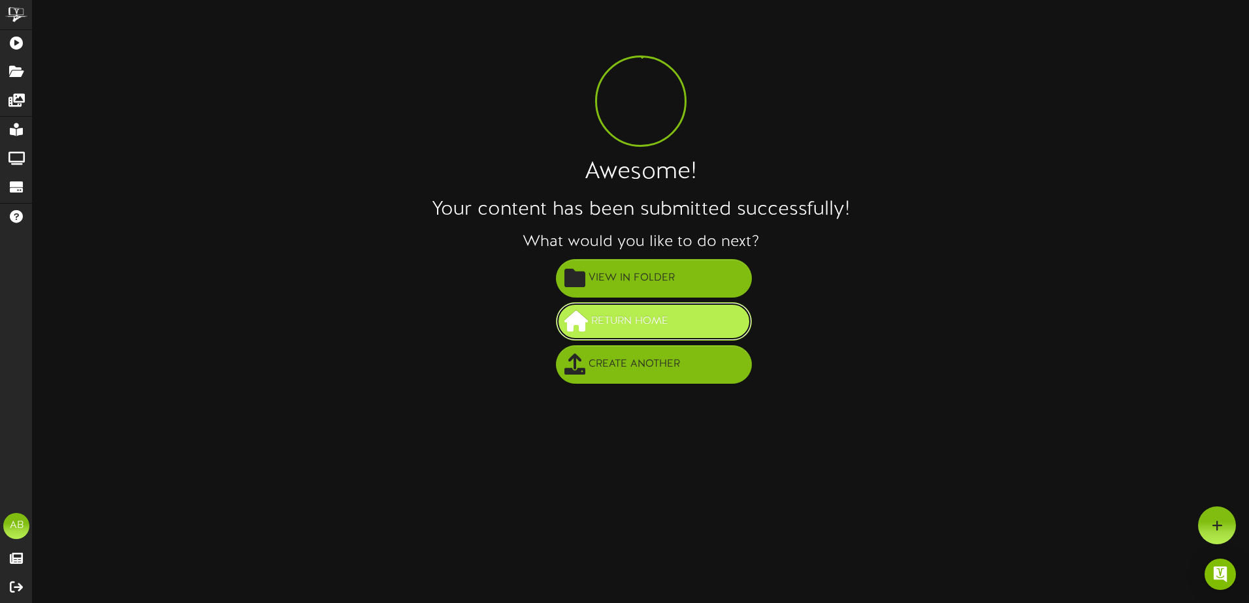
click at [629, 315] on span "Return Home" at bounding box center [630, 322] width 84 height 22
